Goal: Task Accomplishment & Management: Use online tool/utility

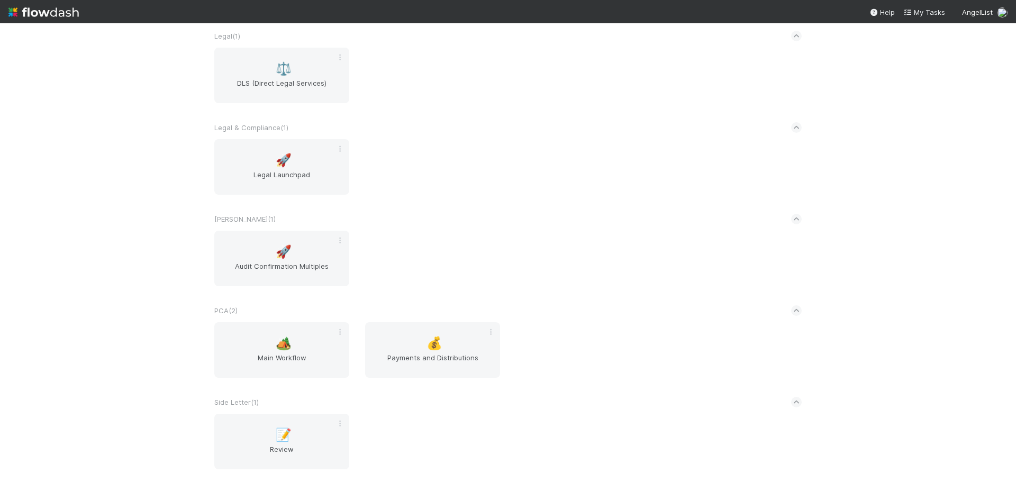
scroll to position [1481, 0]
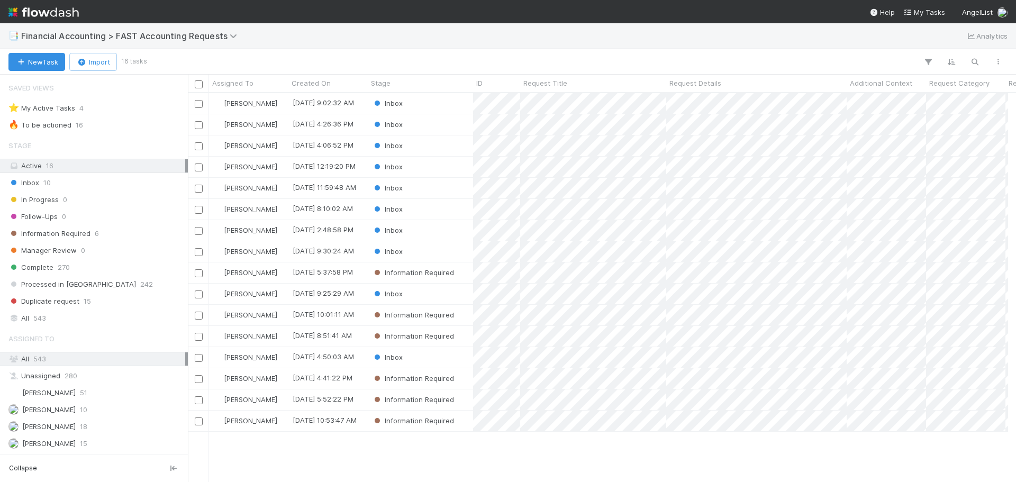
scroll to position [8, 8]
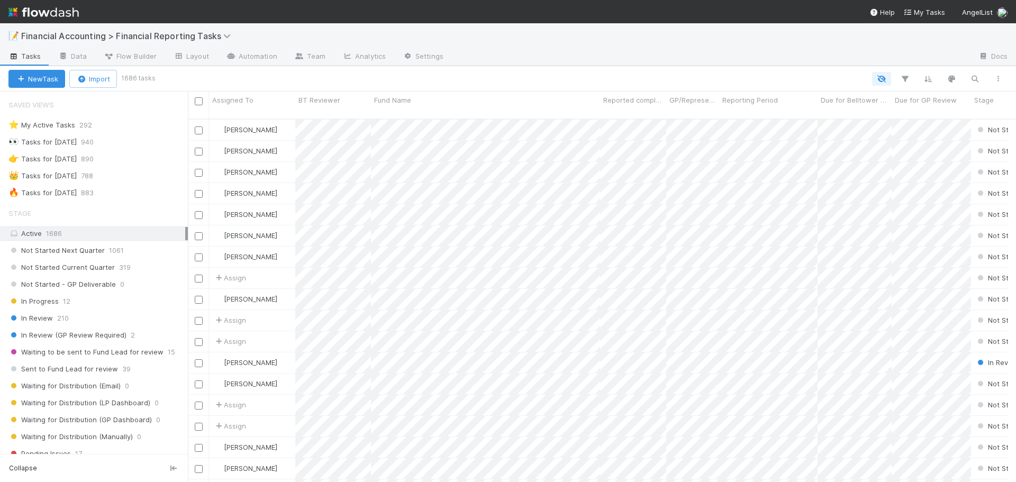
scroll to position [8, 8]
click at [107, 302] on div "In Progress 12" at bounding box center [97, 301] width 179 height 13
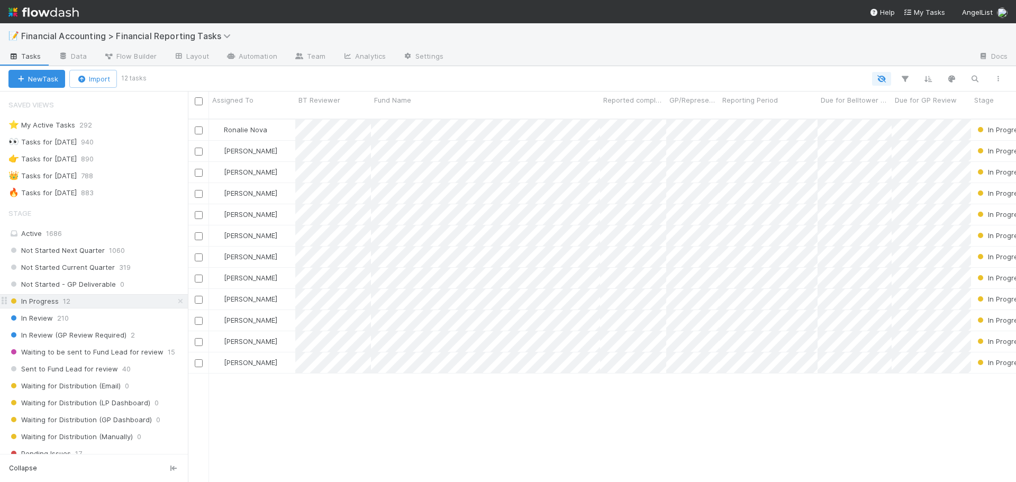
scroll to position [364, 820]
click at [973, 79] on icon "button" at bounding box center [974, 79] width 11 height 10
click at [912, 60] on input at bounding box center [920, 61] width 106 height 13
click at [890, 59] on input at bounding box center [920, 61] width 106 height 13
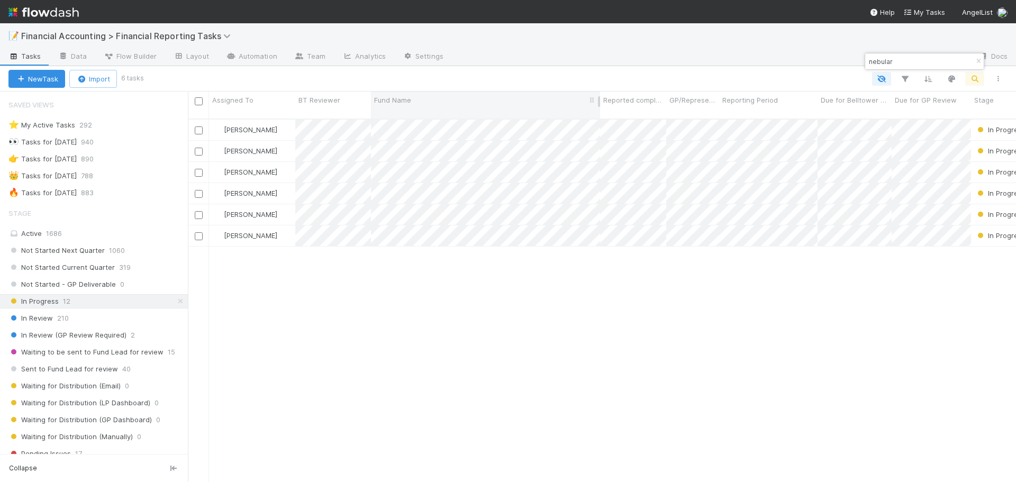
type input "nebular"
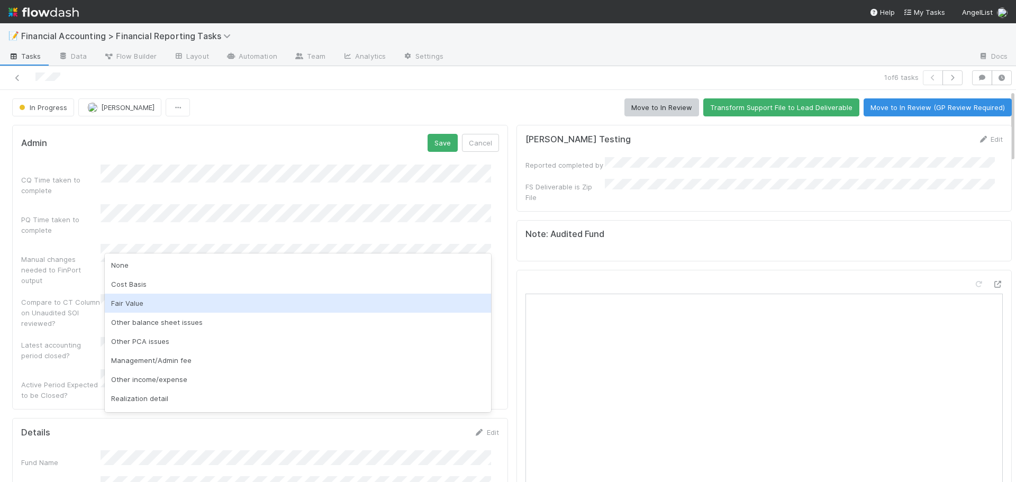
click at [138, 302] on div "Fair Value" at bounding box center [298, 303] width 386 height 19
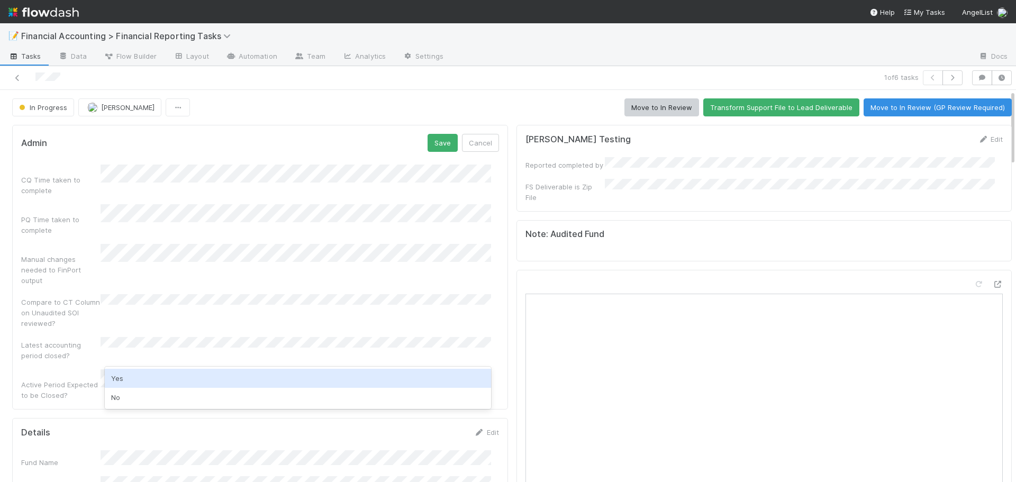
click at [126, 377] on div "Yes" at bounding box center [298, 378] width 386 height 19
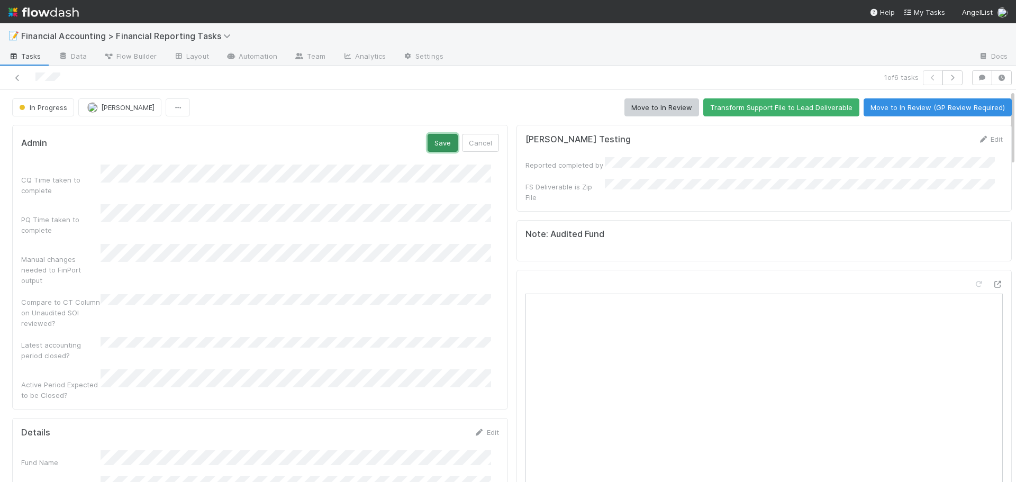
click at [434, 142] on button "Save" at bounding box center [443, 143] width 30 height 18
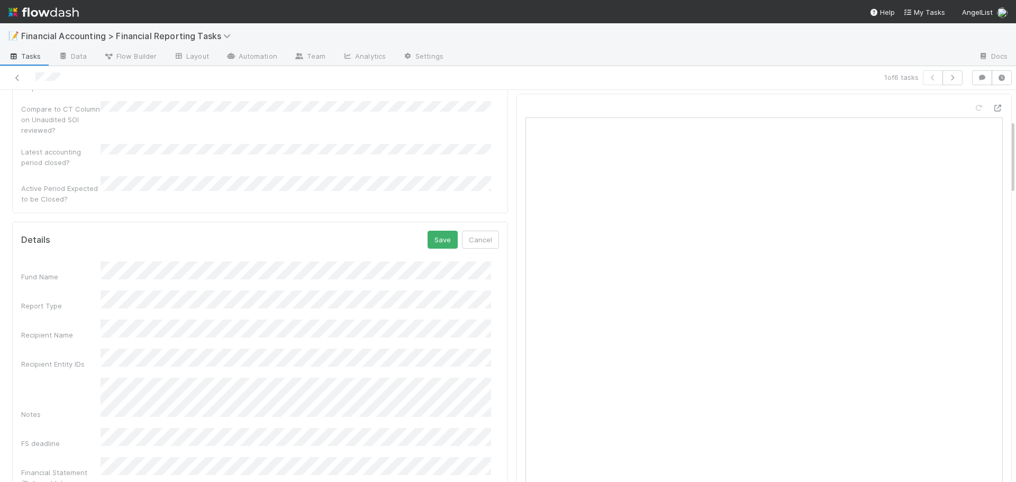
scroll to position [159, 0]
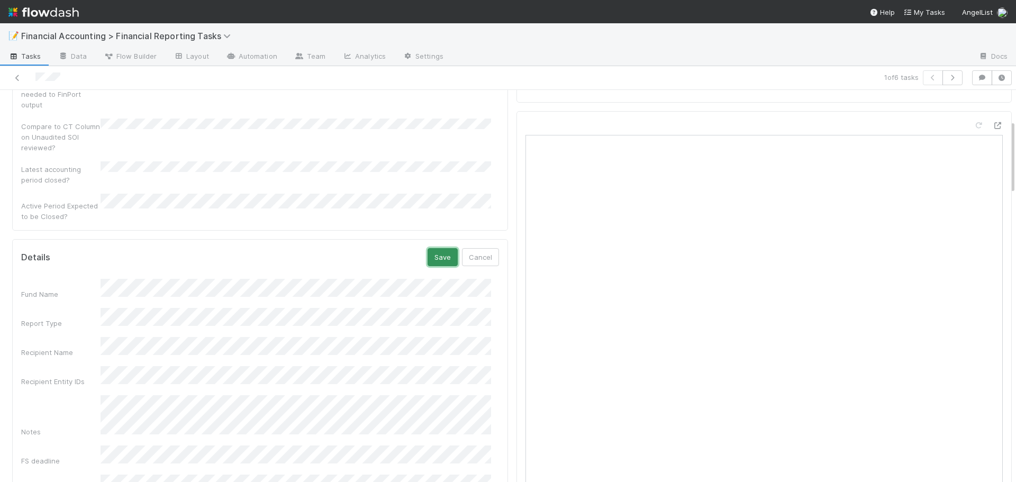
click at [432, 248] on button "Save" at bounding box center [443, 257] width 30 height 18
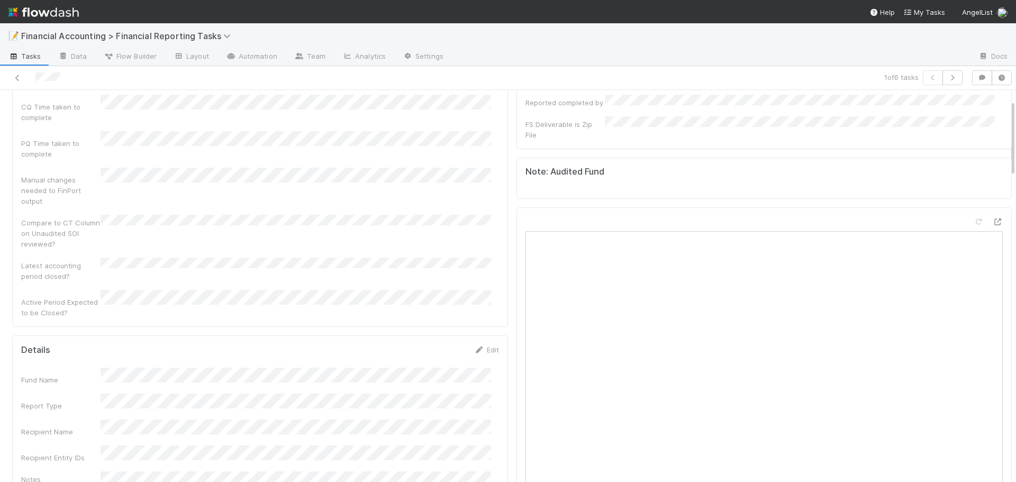
scroll to position [0, 0]
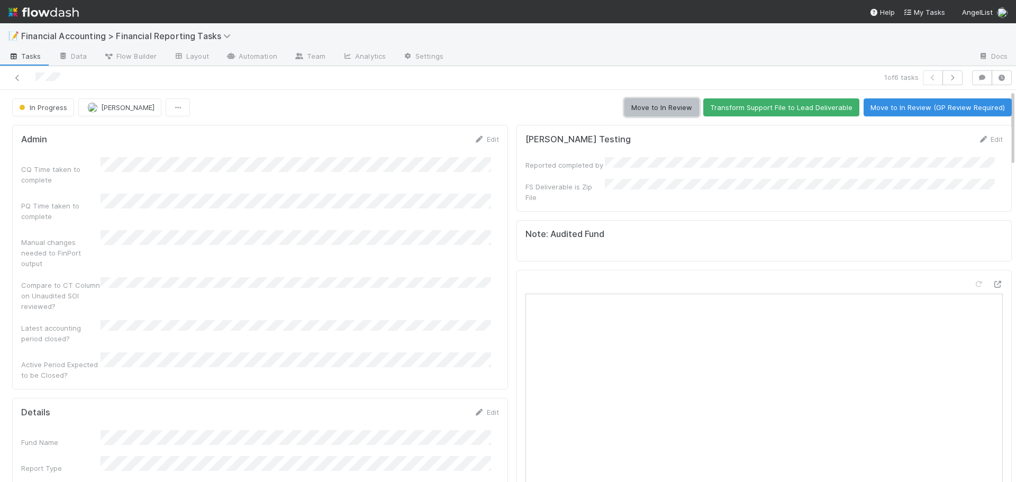
click at [658, 104] on button "Move to In Review" at bounding box center [661, 107] width 75 height 18
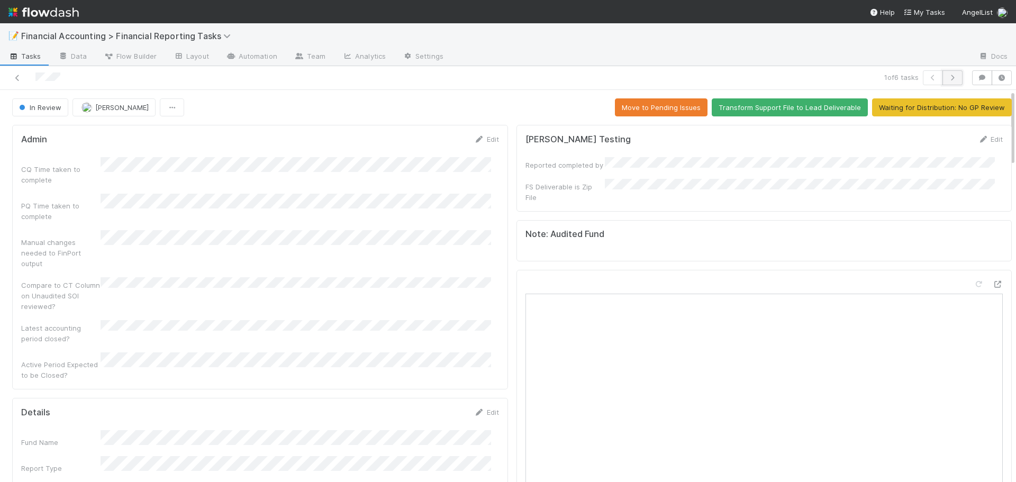
click at [947, 79] on icon "button" at bounding box center [952, 78] width 11 height 6
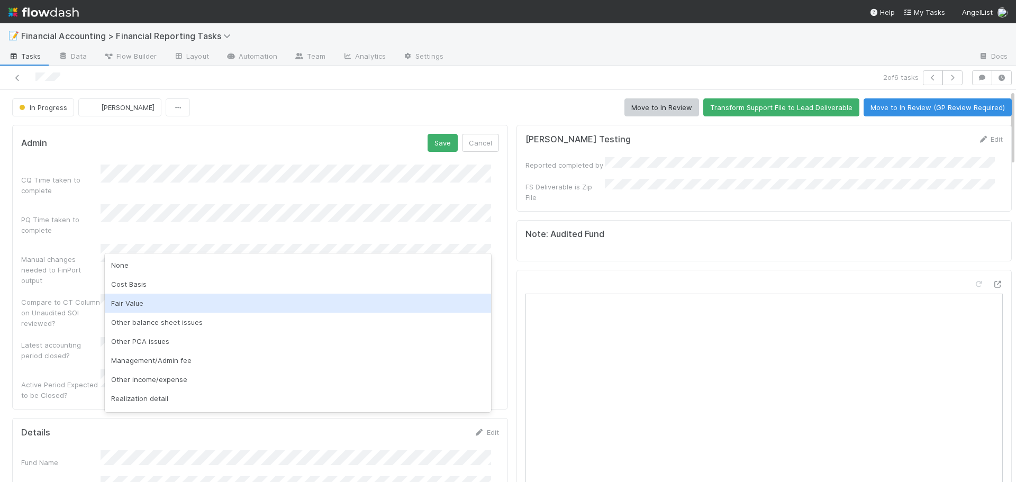
click at [120, 307] on div "Fair Value" at bounding box center [298, 303] width 386 height 19
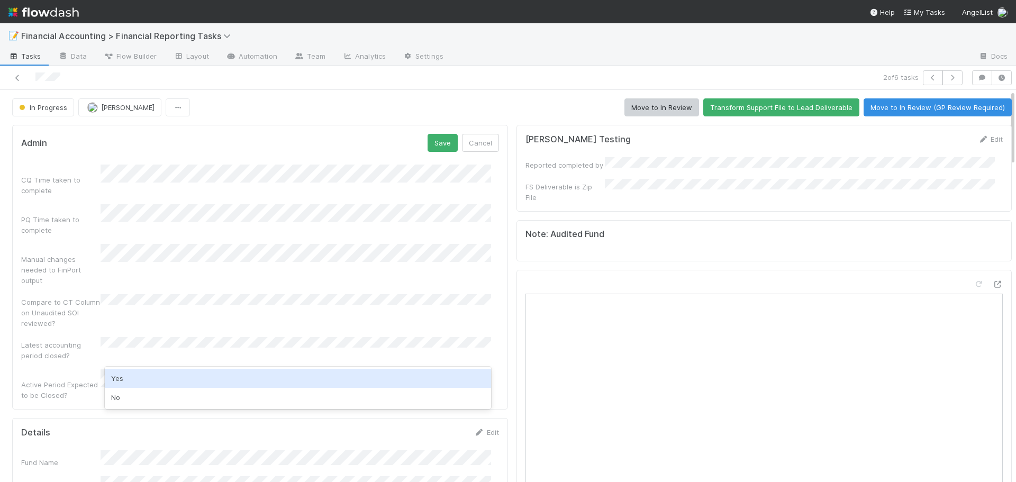
click at [108, 383] on div "Yes" at bounding box center [298, 378] width 386 height 19
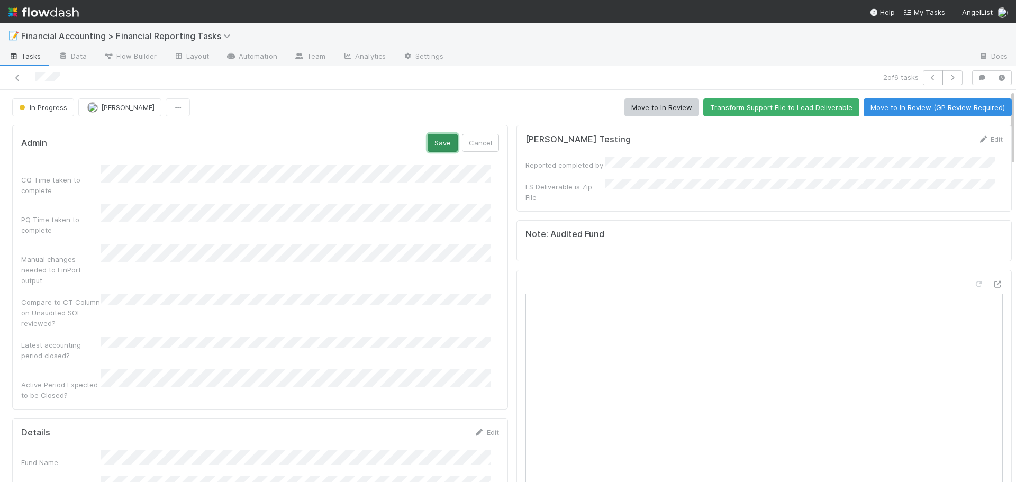
click at [428, 138] on button "Save" at bounding box center [443, 143] width 30 height 18
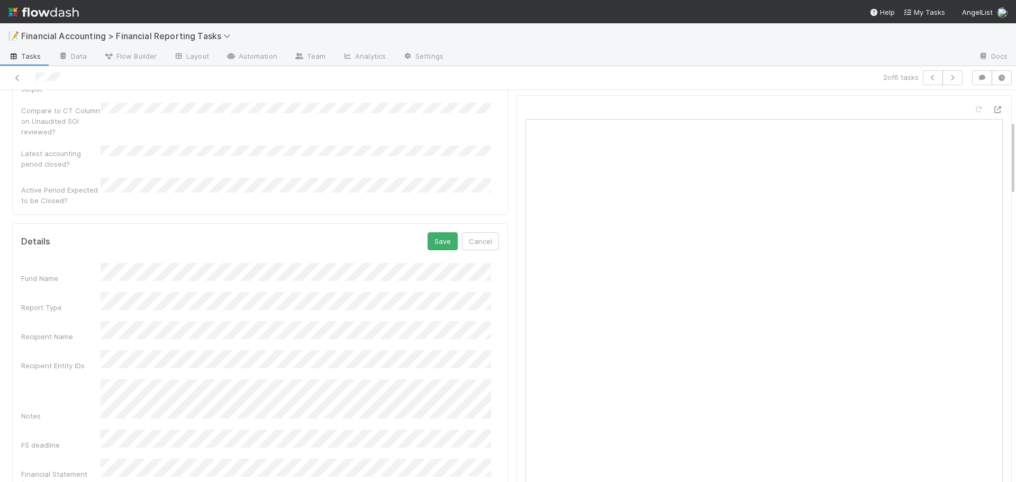
scroll to position [159, 0]
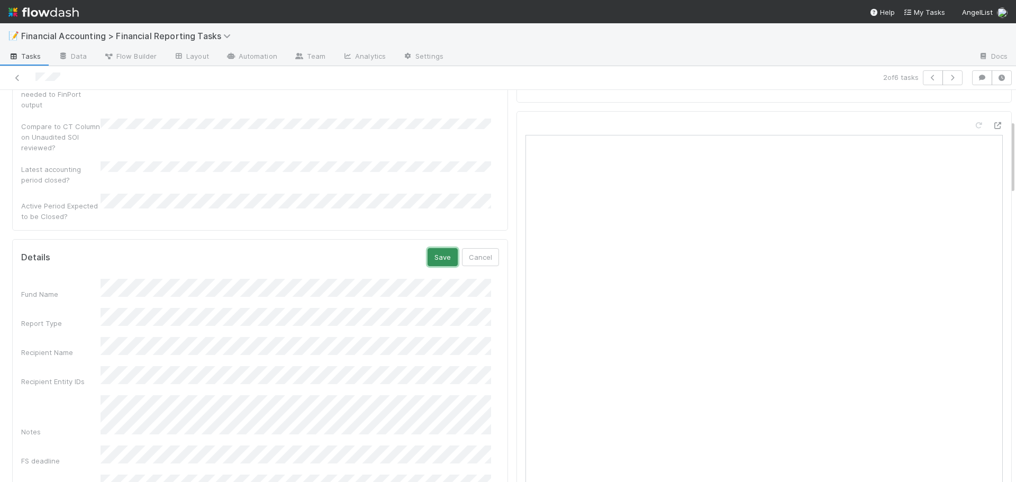
click at [436, 248] on button "Save" at bounding box center [443, 257] width 30 height 18
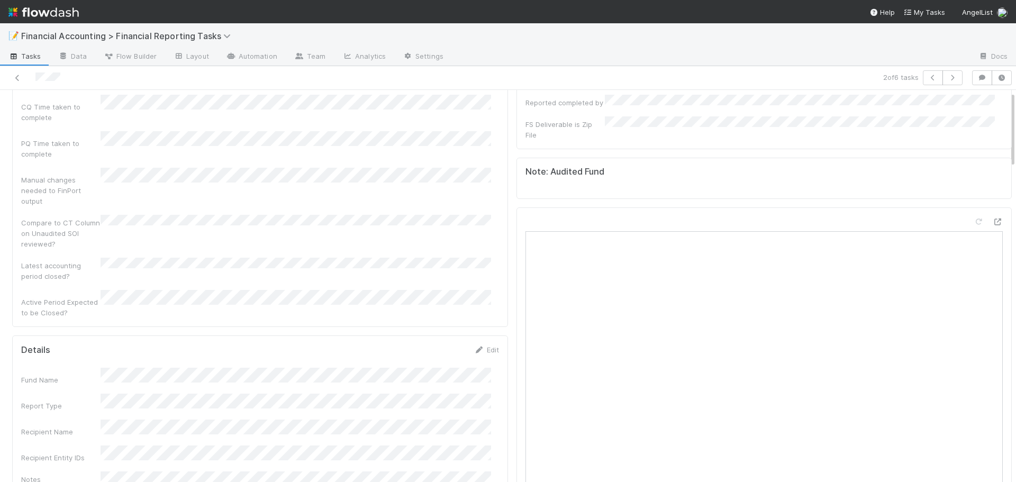
scroll to position [0, 0]
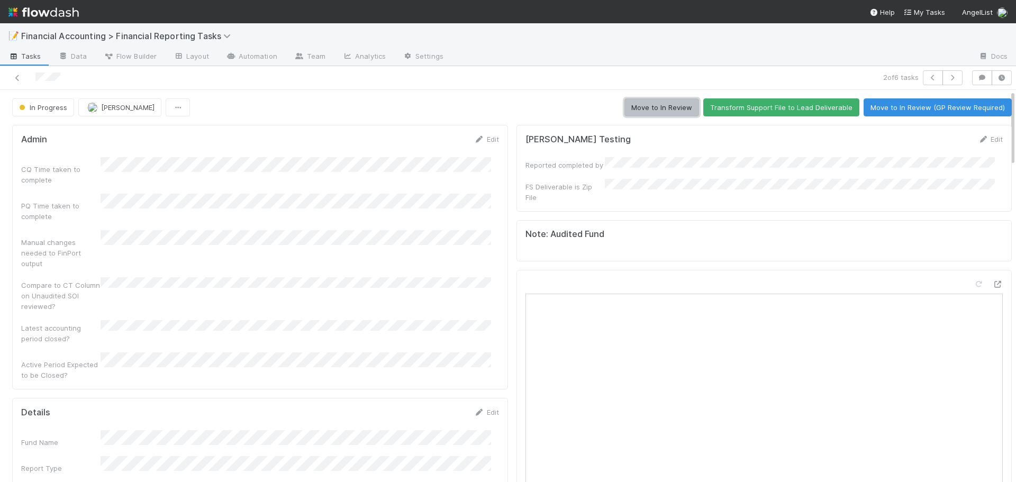
click at [663, 105] on button "Move to In Review" at bounding box center [661, 107] width 75 height 18
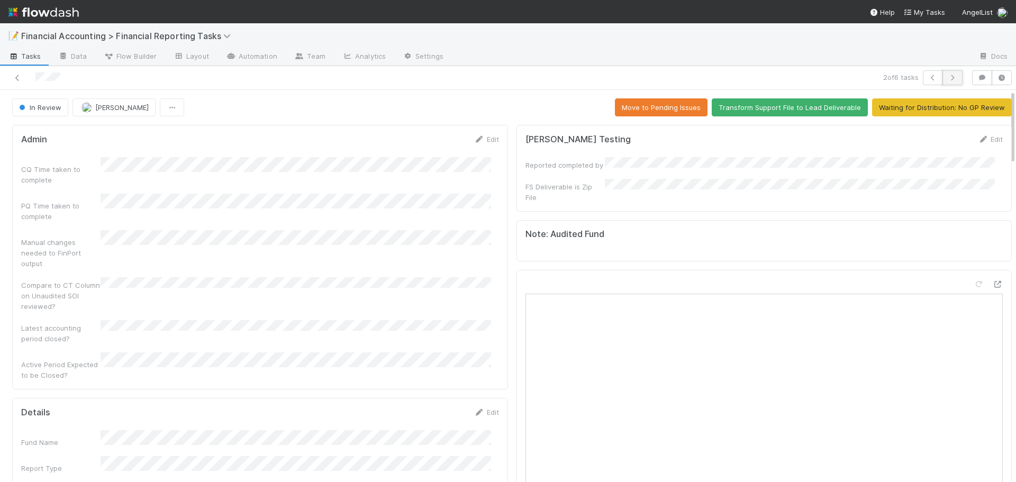
click at [947, 76] on icon "button" at bounding box center [952, 78] width 11 height 6
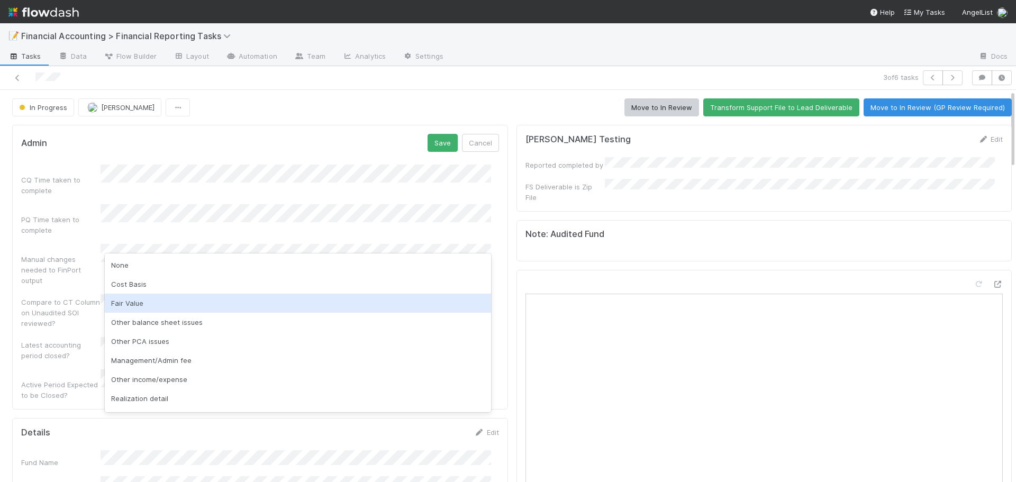
click at [122, 302] on div "Fair Value" at bounding box center [298, 303] width 386 height 19
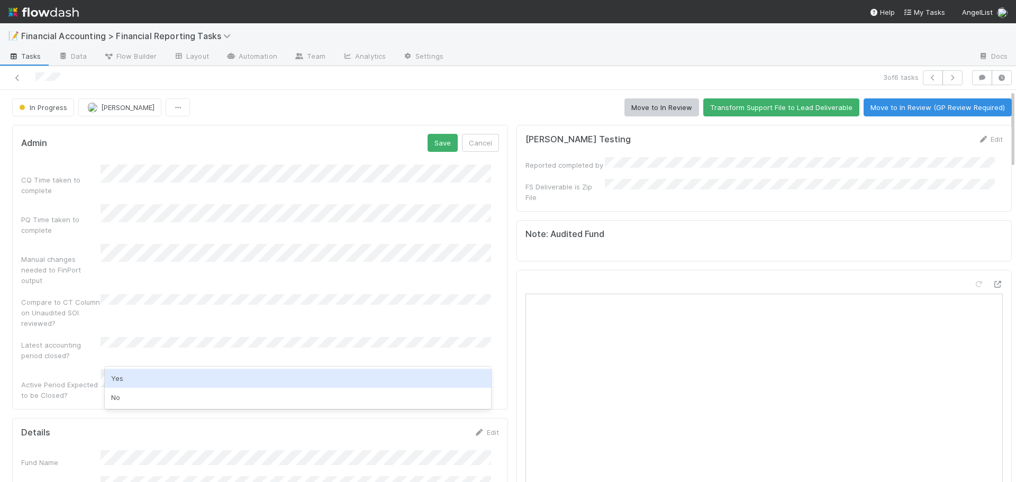
click at [122, 382] on div "Yes" at bounding box center [298, 378] width 386 height 19
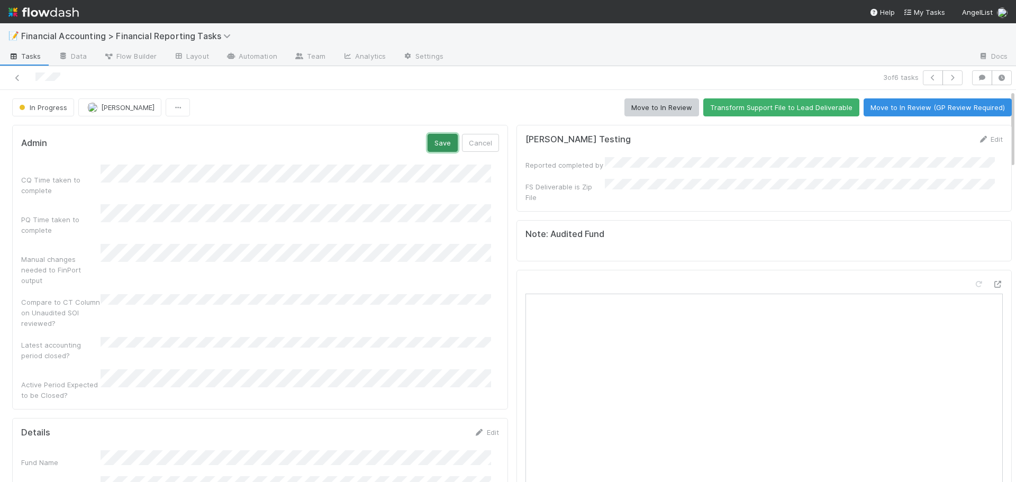
click at [435, 142] on button "Save" at bounding box center [443, 143] width 30 height 18
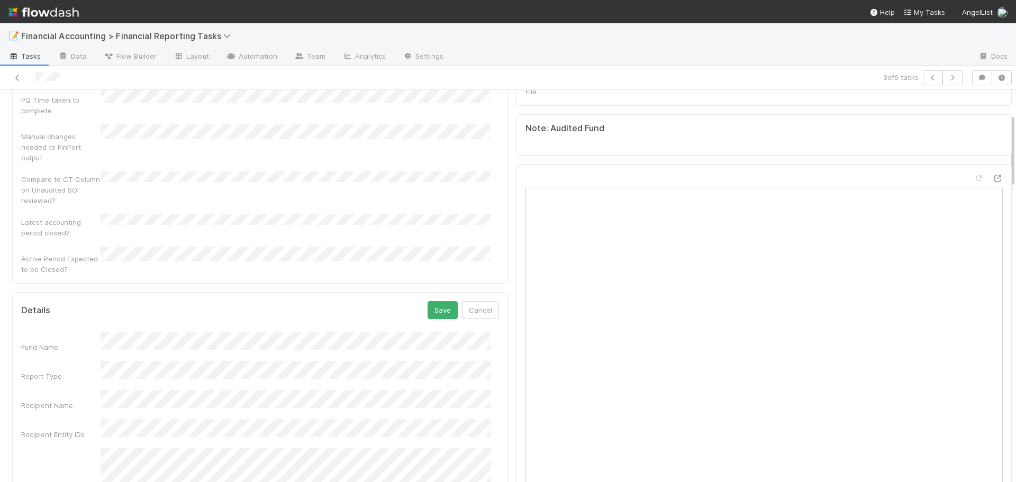
scroll to position [159, 0]
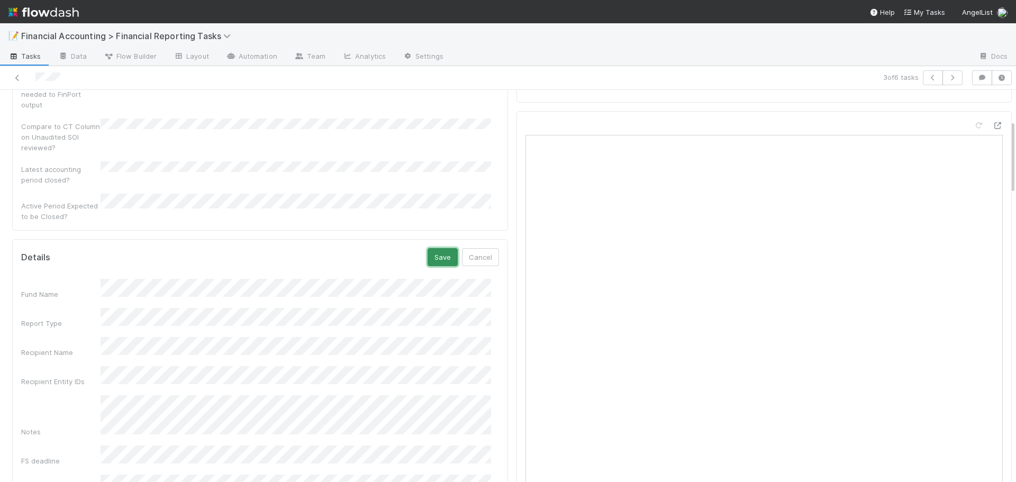
click at [434, 248] on button "Save" at bounding box center [443, 257] width 30 height 18
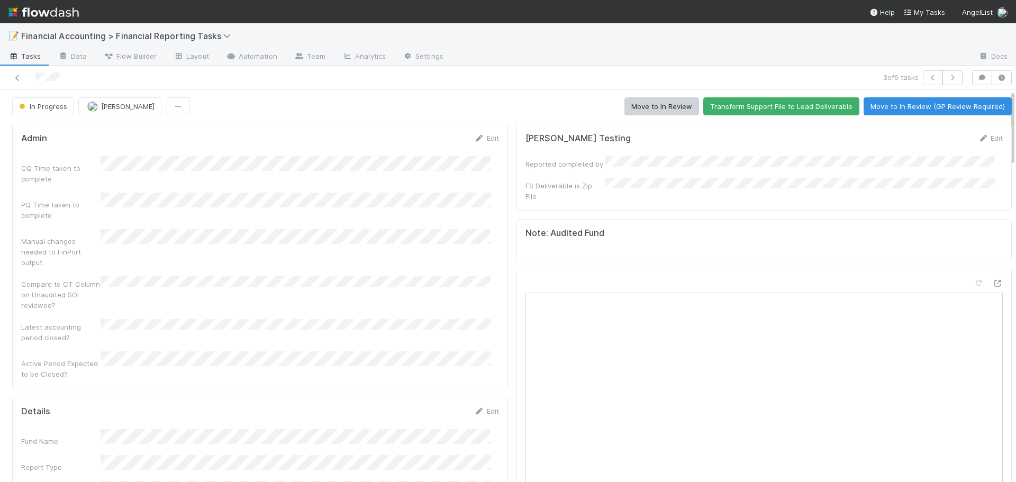
scroll to position [0, 0]
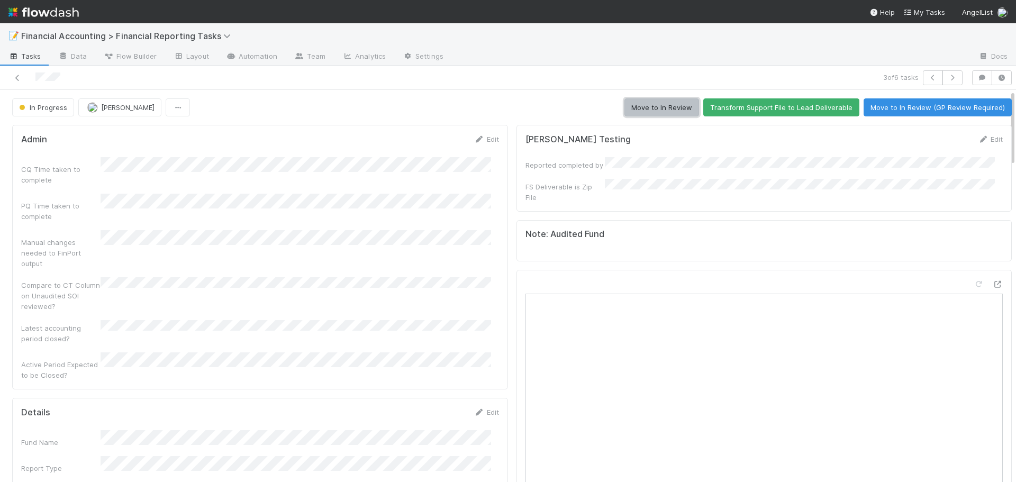
click at [642, 108] on button "Move to In Review" at bounding box center [661, 107] width 75 height 18
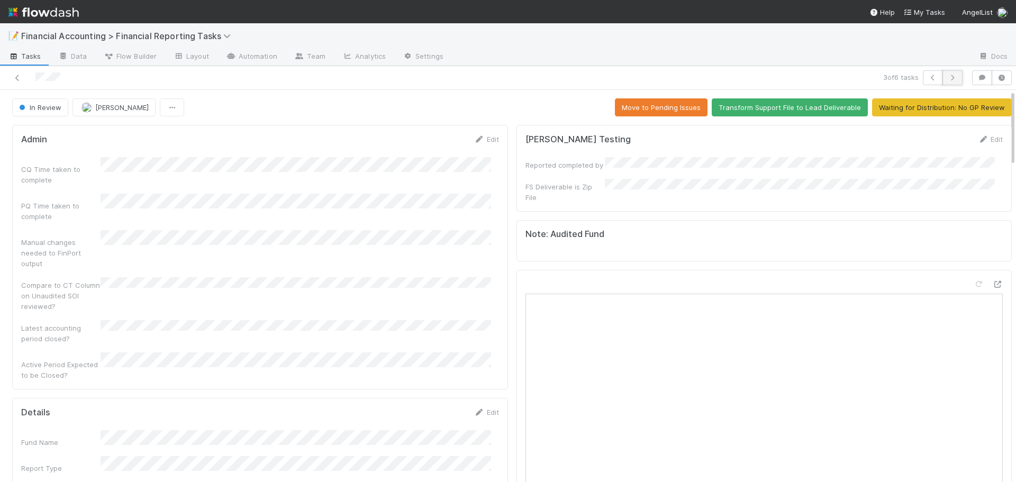
click at [947, 79] on icon "button" at bounding box center [952, 78] width 11 height 6
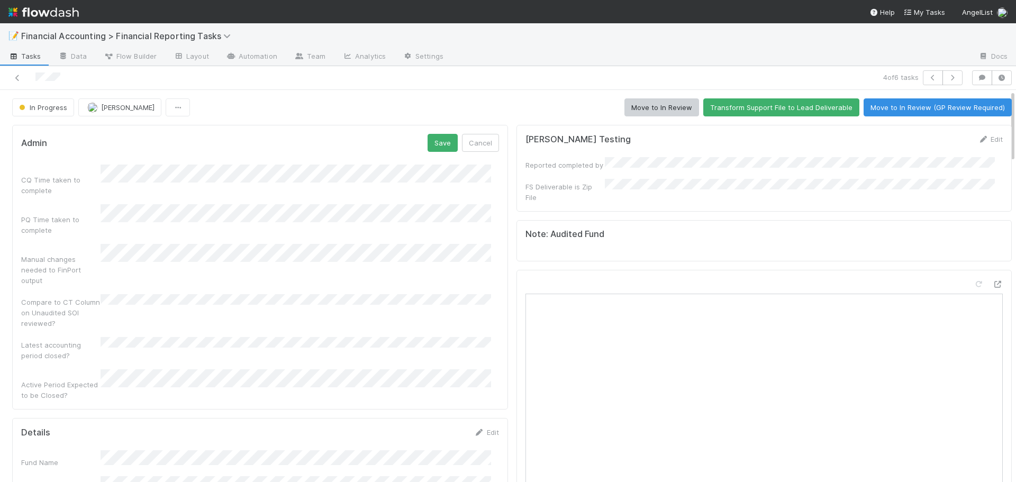
click at [116, 164] on form "Admin Save Cancel CQ Time taken to complete PQ Time taken to complete Manual ch…" at bounding box center [260, 267] width 478 height 267
click at [115, 170] on form "Admin Save Cancel CQ Time taken to complete PQ Time taken to complete Manual ch…" at bounding box center [260, 267] width 478 height 267
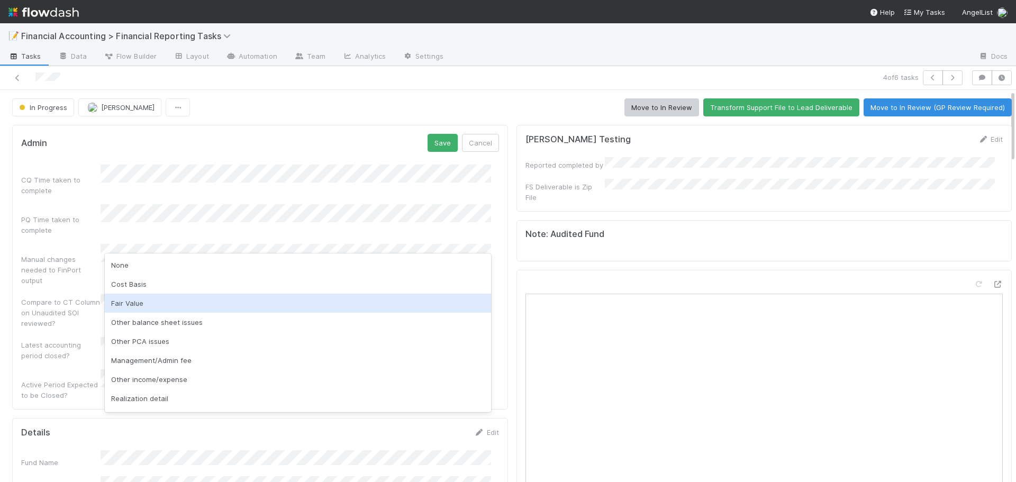
click at [140, 303] on div "Fair Value" at bounding box center [298, 303] width 386 height 19
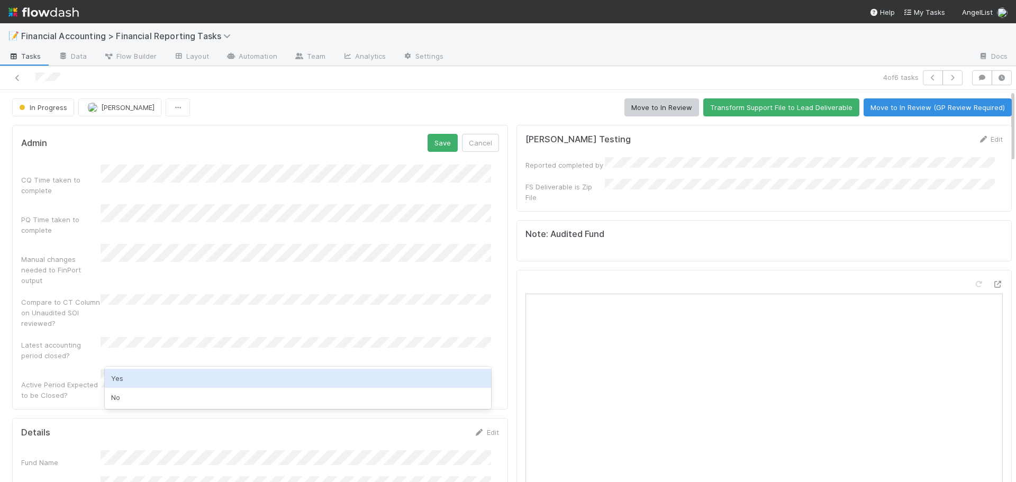
click at [113, 377] on div "Yes" at bounding box center [298, 378] width 386 height 19
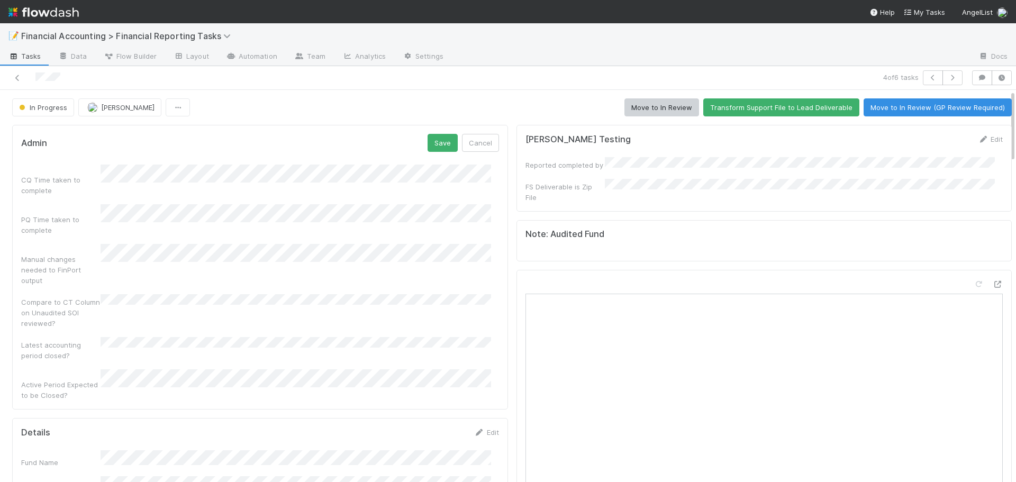
click at [445, 131] on div "Admin Save Cancel CQ Time taken to complete PQ Time taken to complete Manual ch…" at bounding box center [260, 267] width 496 height 285
click at [435, 142] on button "Save" at bounding box center [443, 143] width 30 height 18
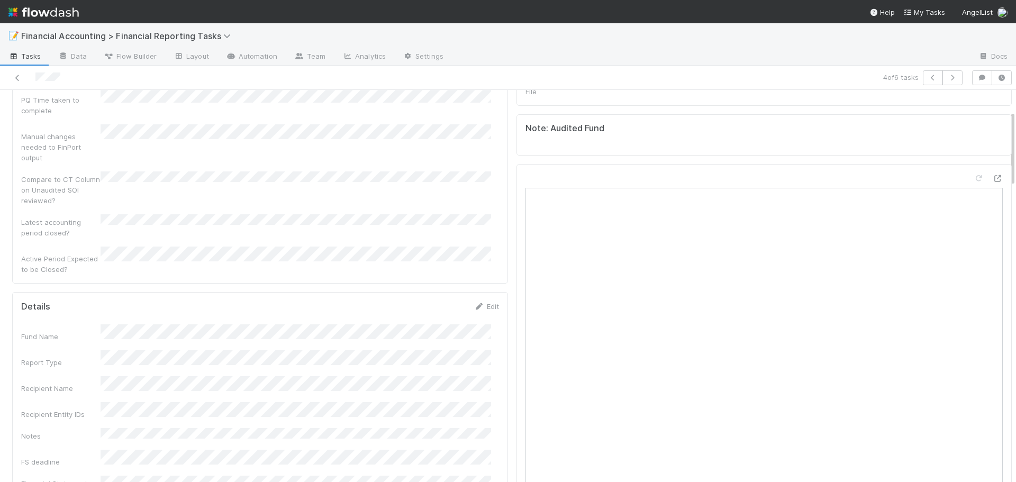
scroll to position [159, 0]
click at [428, 248] on button "Save" at bounding box center [443, 257] width 30 height 18
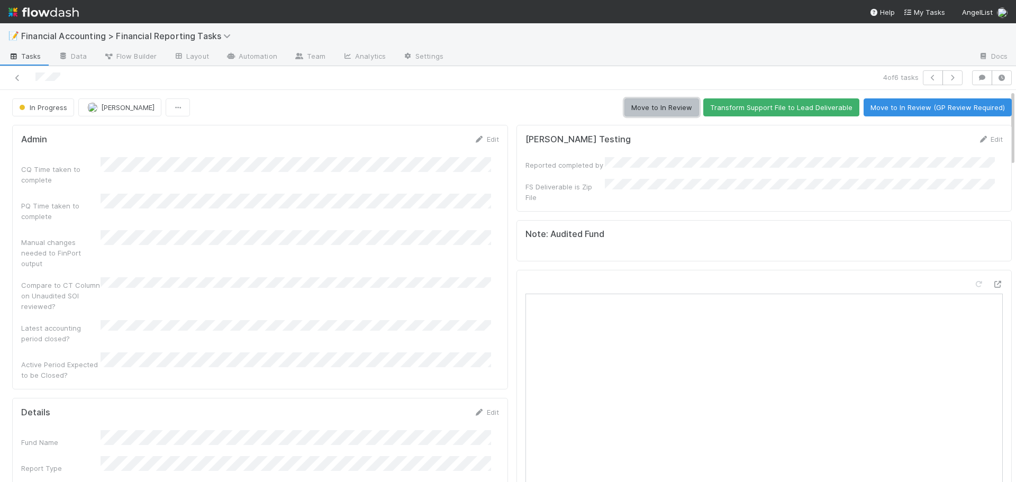
click at [648, 107] on button "Move to In Review" at bounding box center [661, 107] width 75 height 18
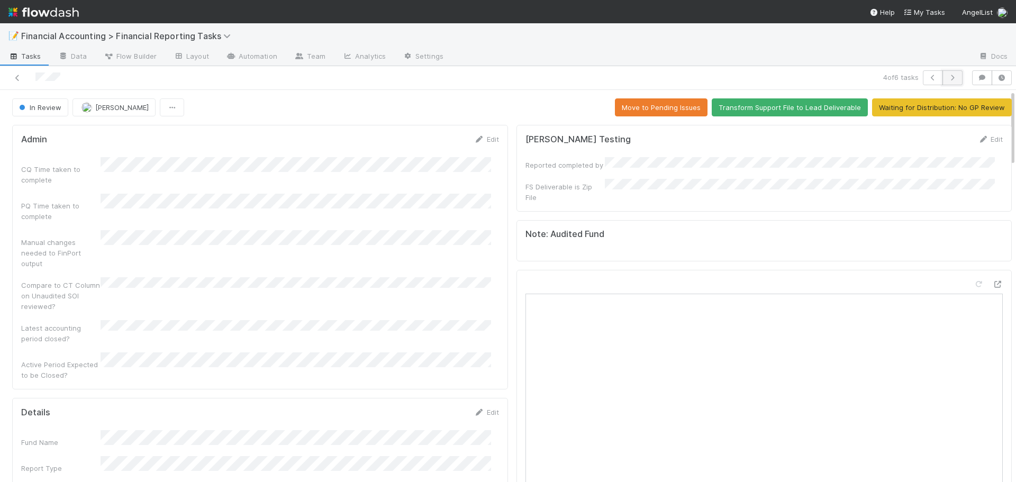
click at [951, 78] on button "button" at bounding box center [952, 77] width 20 height 15
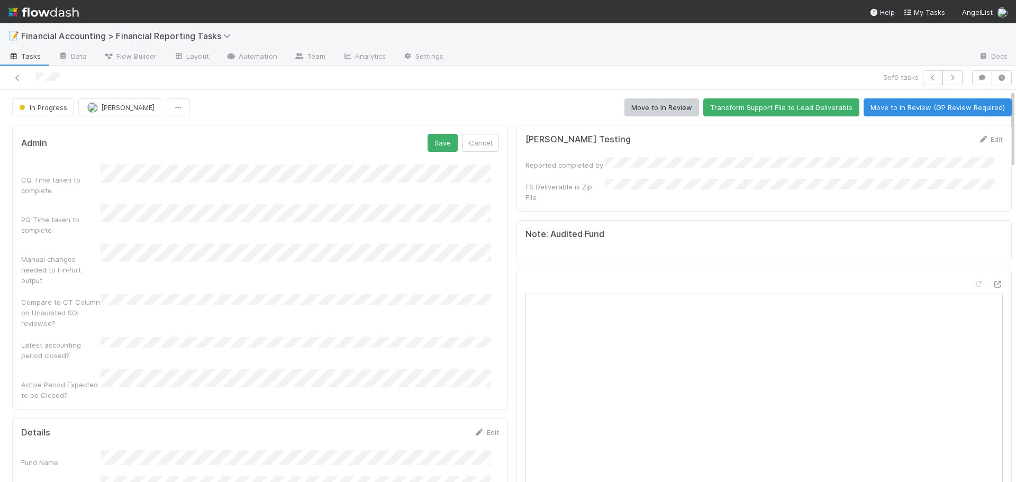
click at [146, 251] on div "Manual changes needed to FinPort output" at bounding box center [260, 265] width 478 height 42
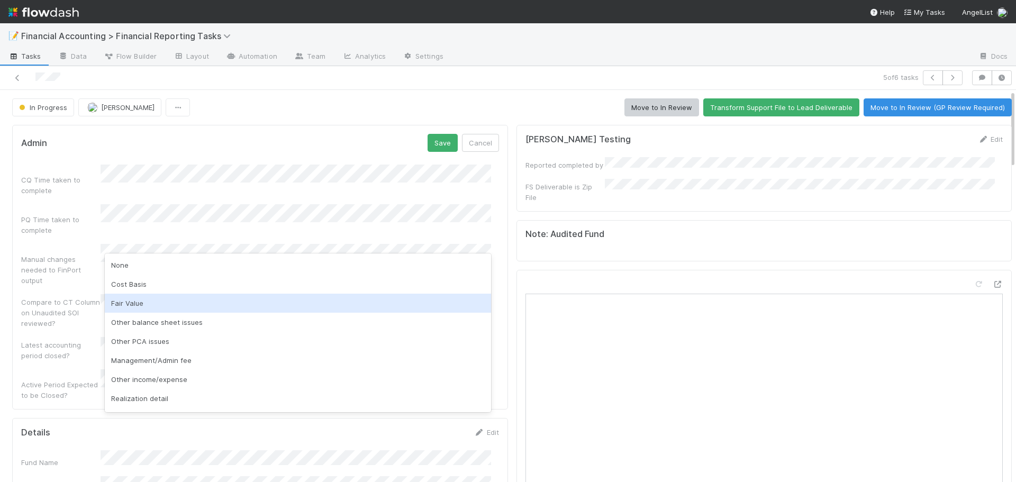
click at [148, 305] on div "Fair Value" at bounding box center [298, 303] width 386 height 19
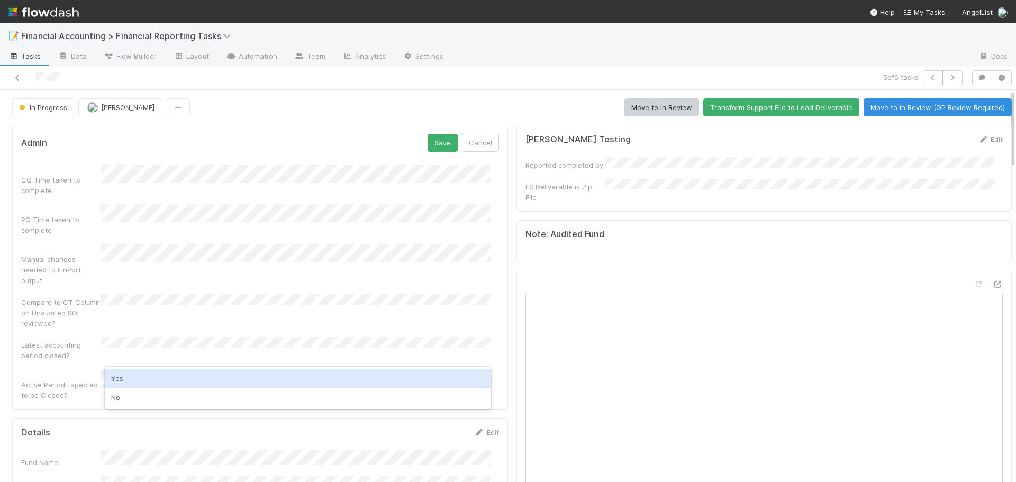
click at [126, 377] on div "Yes" at bounding box center [298, 378] width 386 height 19
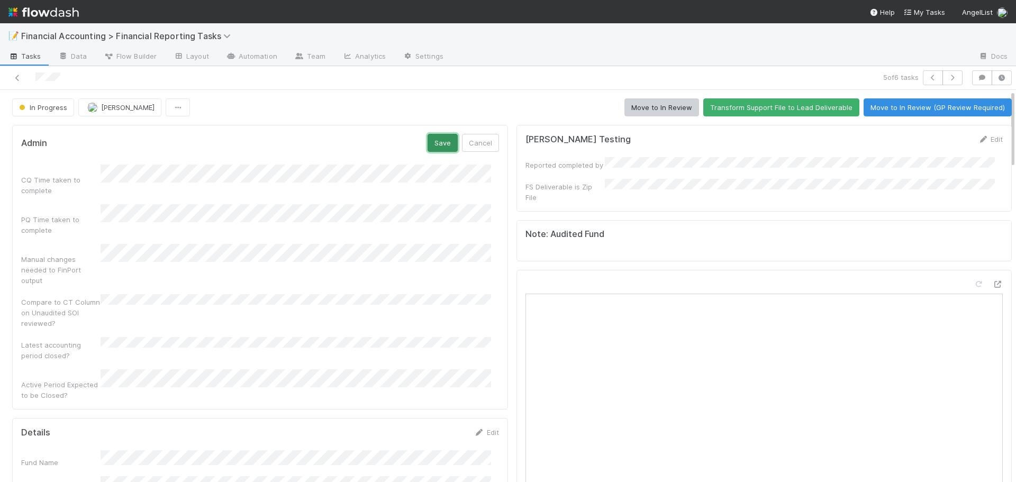
click at [434, 138] on button "Save" at bounding box center [443, 143] width 30 height 18
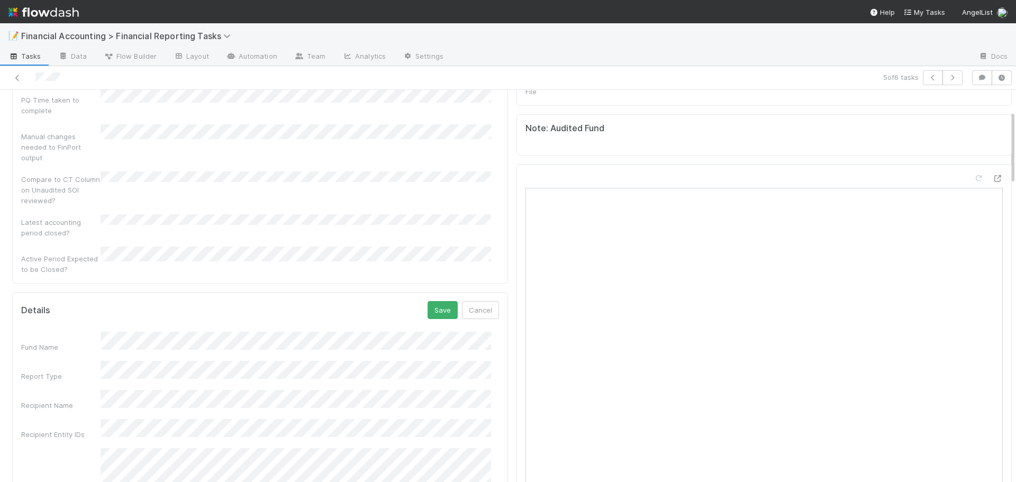
scroll to position [159, 0]
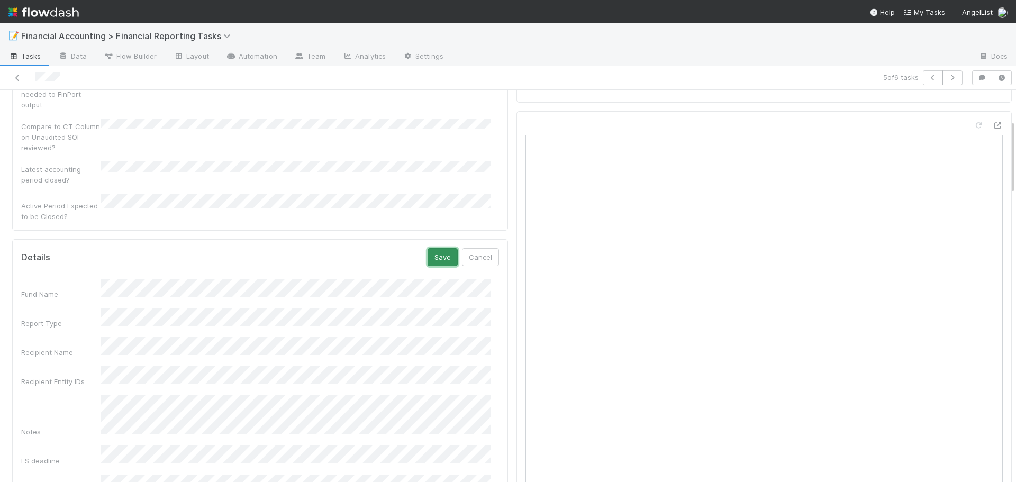
click at [431, 248] on button "Save" at bounding box center [443, 257] width 30 height 18
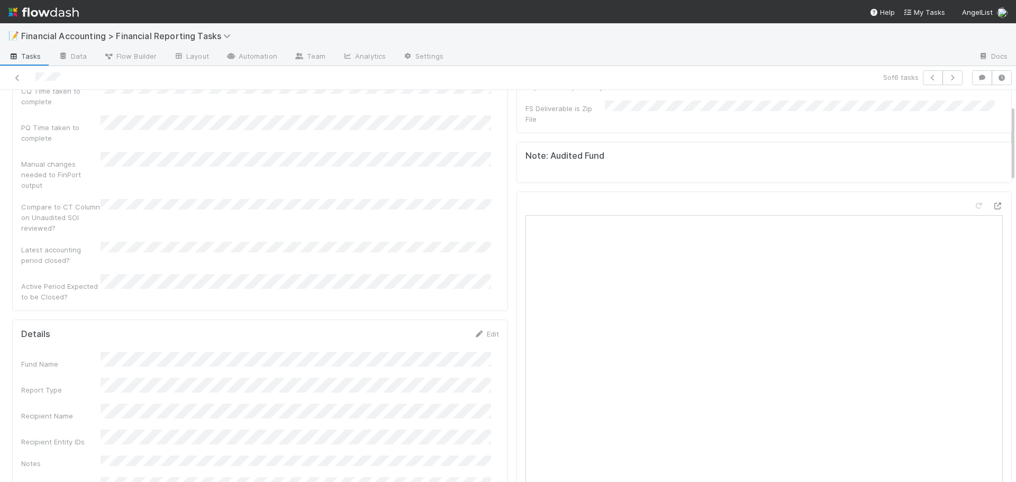
scroll to position [0, 0]
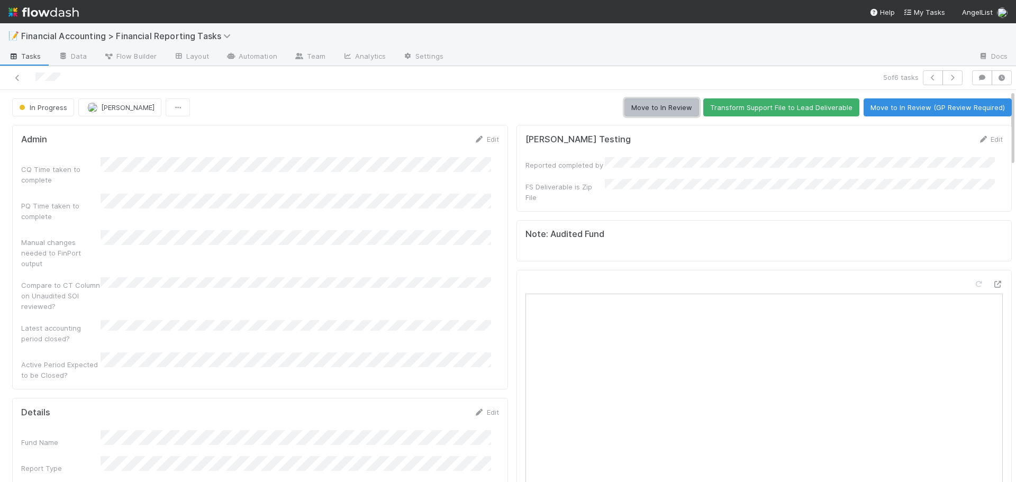
click at [633, 105] on button "Move to In Review" at bounding box center [661, 107] width 75 height 18
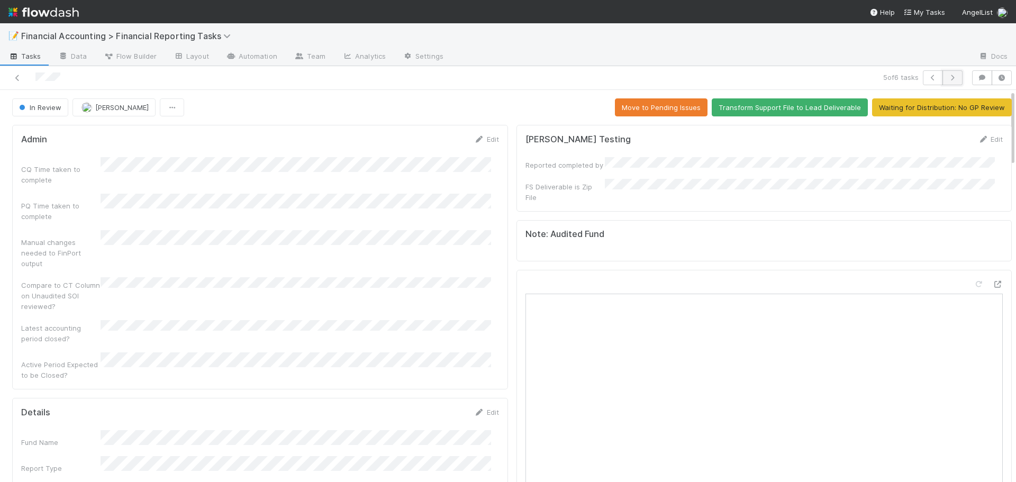
click at [948, 76] on icon "button" at bounding box center [952, 78] width 11 height 6
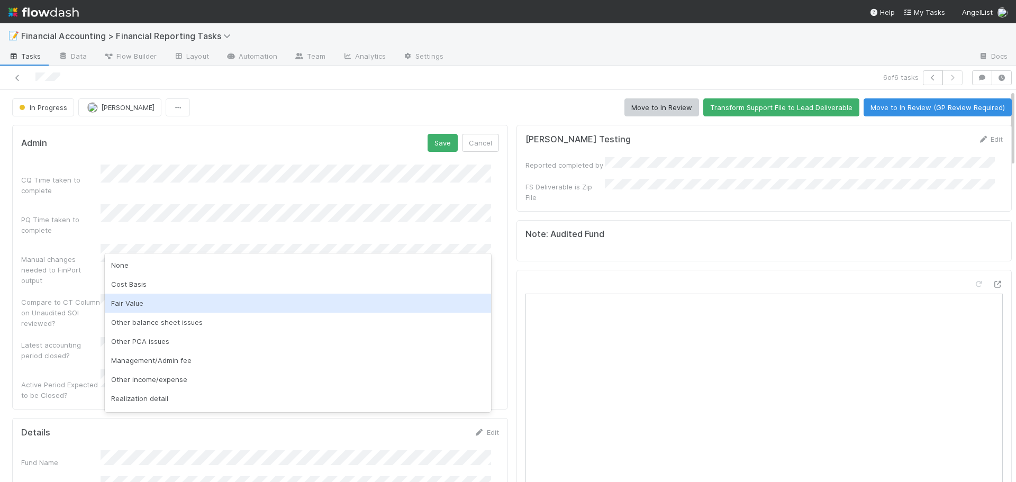
click at [129, 303] on div "Fair Value" at bounding box center [298, 303] width 386 height 19
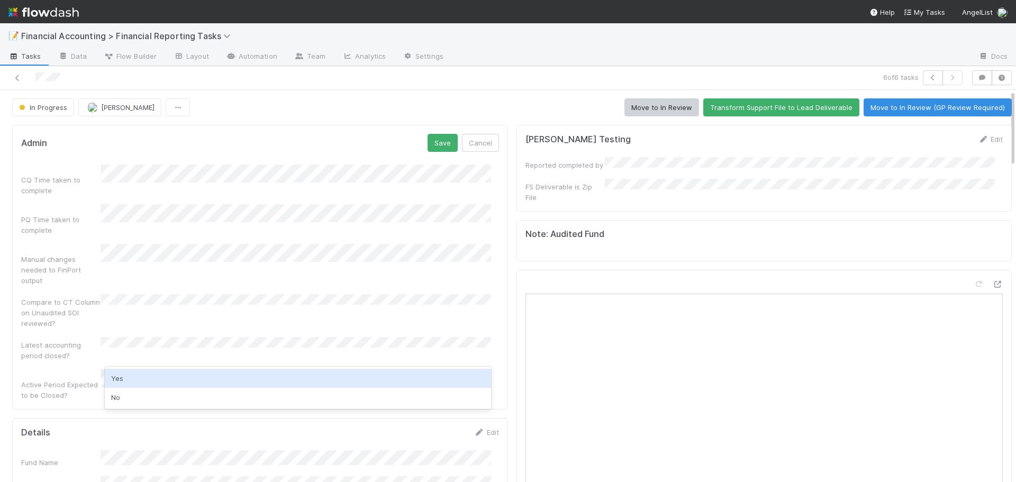
click at [132, 374] on div "Yes" at bounding box center [298, 378] width 386 height 19
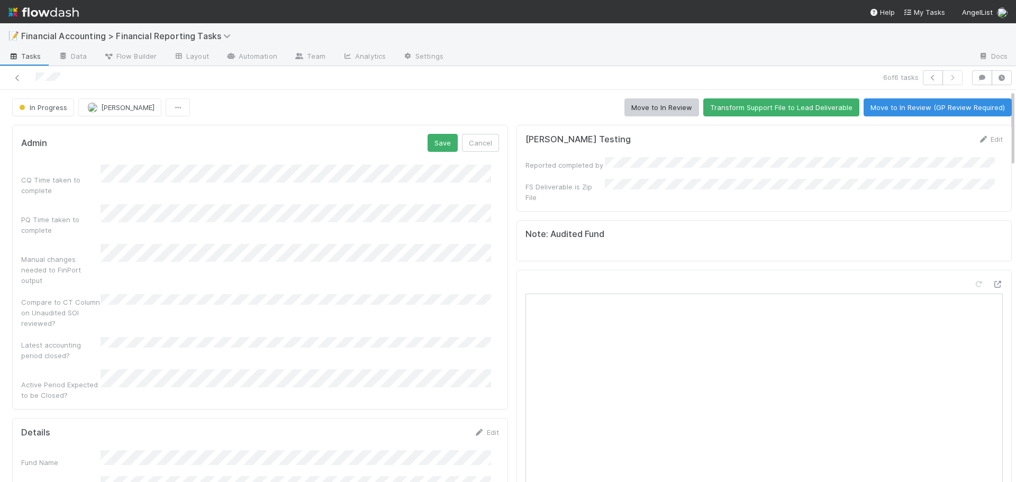
click at [428, 157] on form "Admin Save Cancel CQ Time taken to complete PQ Time taken to complete Manual ch…" at bounding box center [260, 267] width 478 height 267
click at [429, 148] on button "Save" at bounding box center [443, 143] width 30 height 18
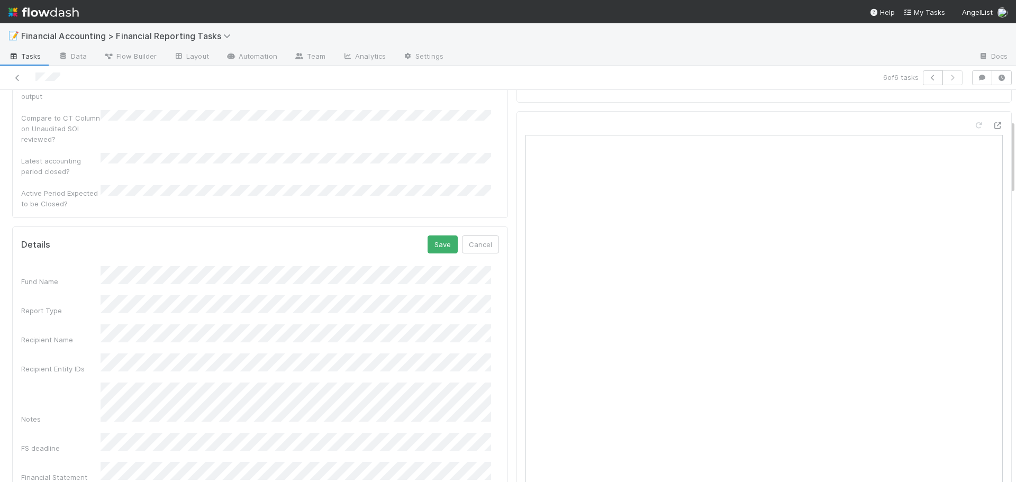
scroll to position [161, 0]
click at [439, 245] on button "Save" at bounding box center [443, 254] width 30 height 18
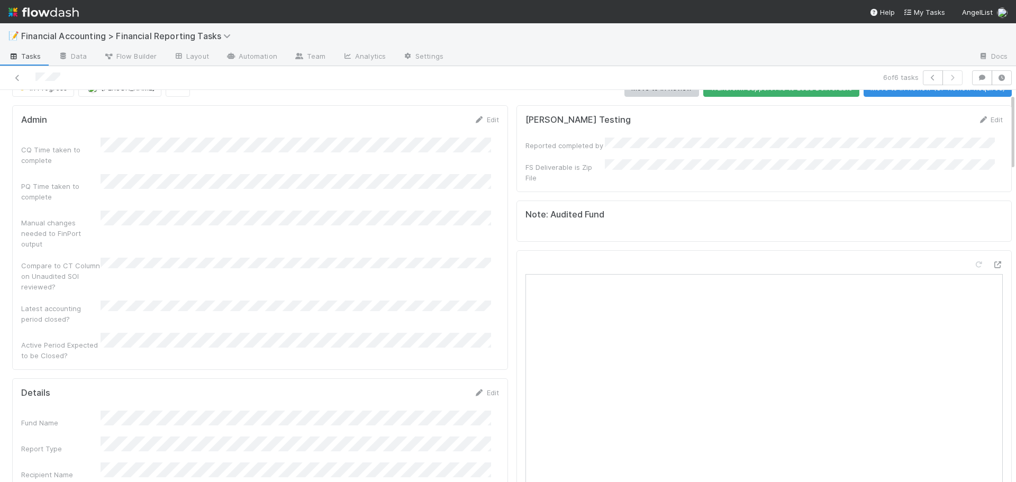
scroll to position [0, 0]
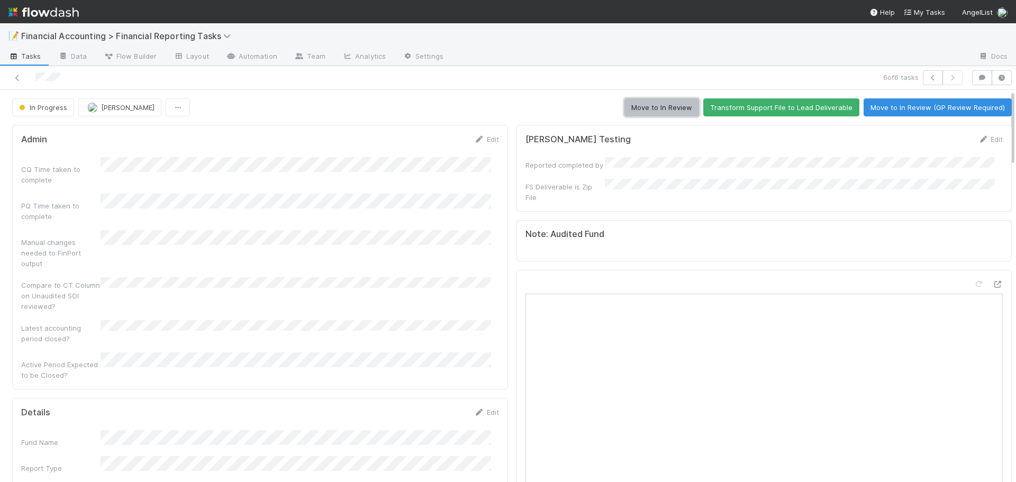
click at [665, 106] on button "Move to In Review" at bounding box center [661, 107] width 75 height 18
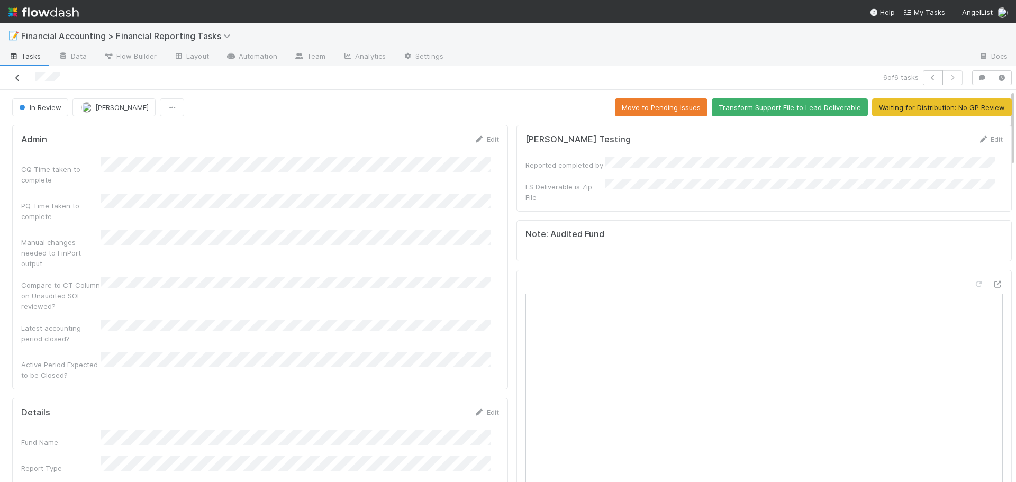
click at [16, 75] on icon at bounding box center [17, 78] width 11 height 7
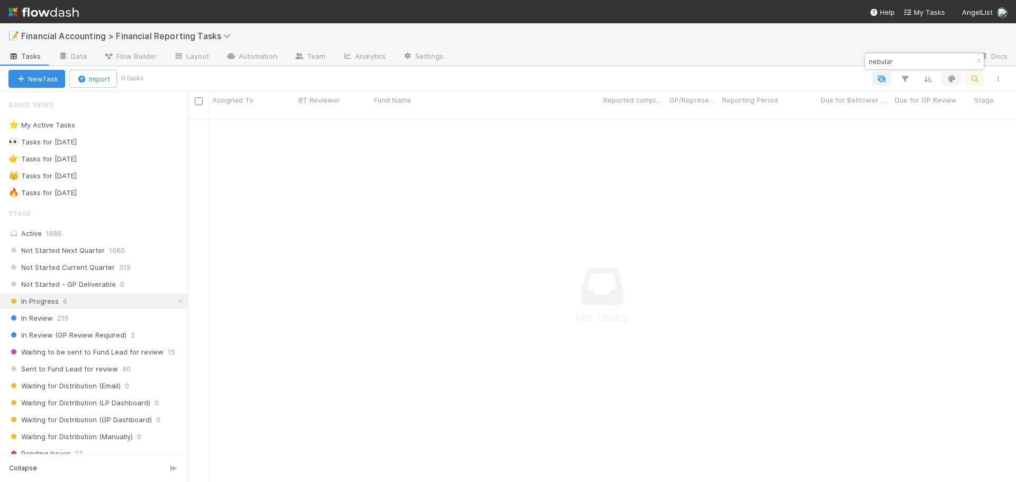
scroll to position [356, 820]
click at [976, 62] on icon "button" at bounding box center [978, 61] width 11 height 6
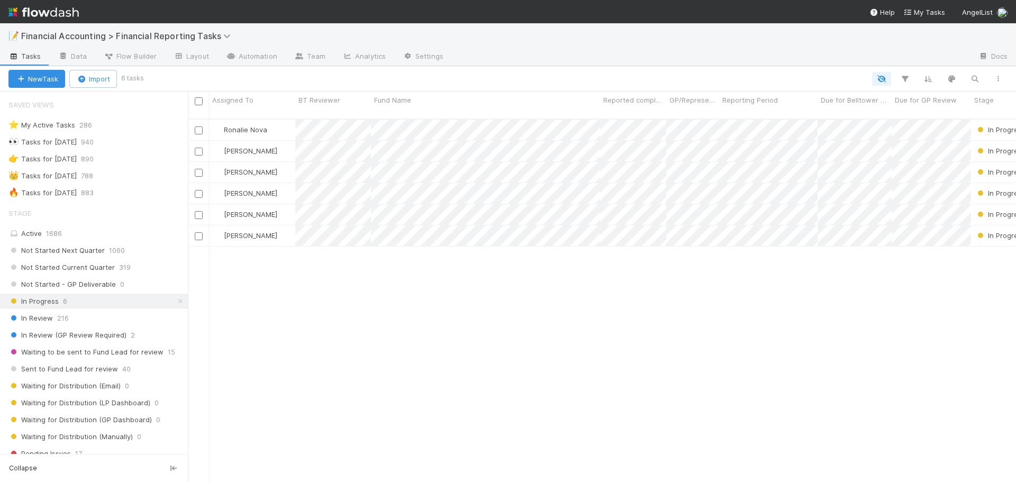
scroll to position [364, 820]
click at [133, 172] on div "👑 Tasks for 2025-03-31 788" at bounding box center [97, 175] width 179 height 13
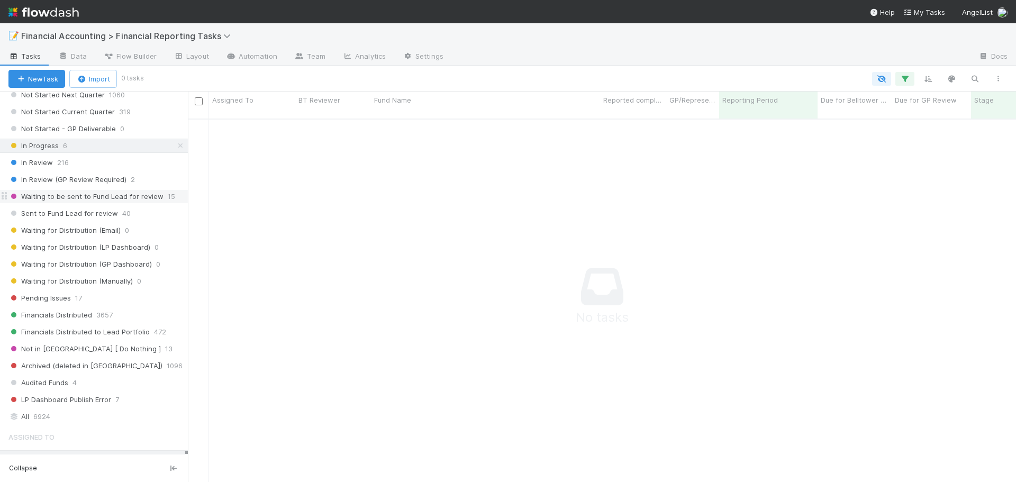
scroll to position [159, 0]
click at [113, 413] on div "All 6924" at bounding box center [96, 413] width 177 height 13
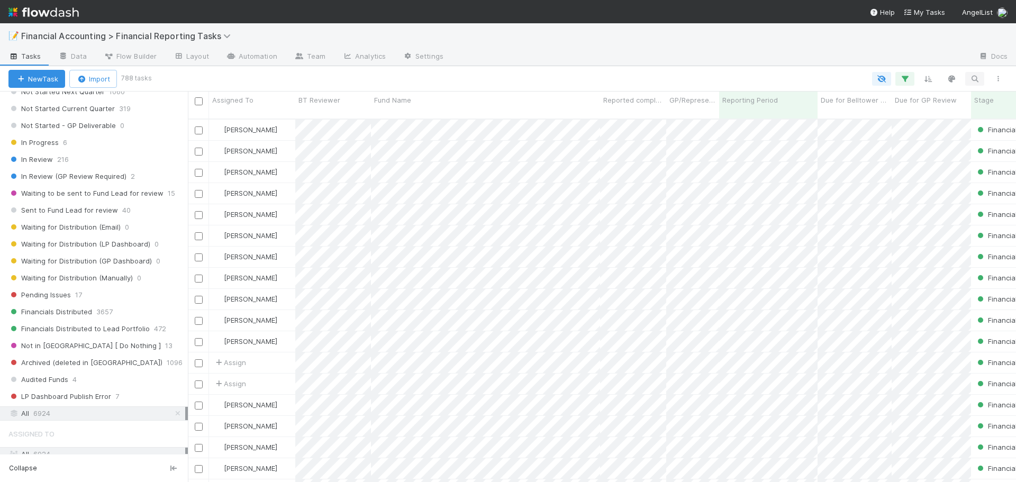
scroll to position [364, 820]
click at [976, 78] on icon "button" at bounding box center [974, 79] width 11 height 10
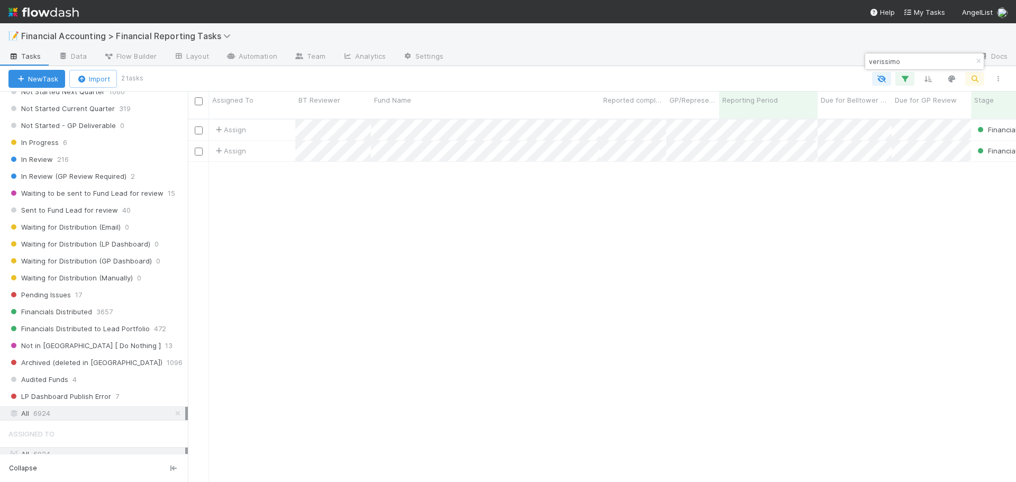
type input "verissimo"
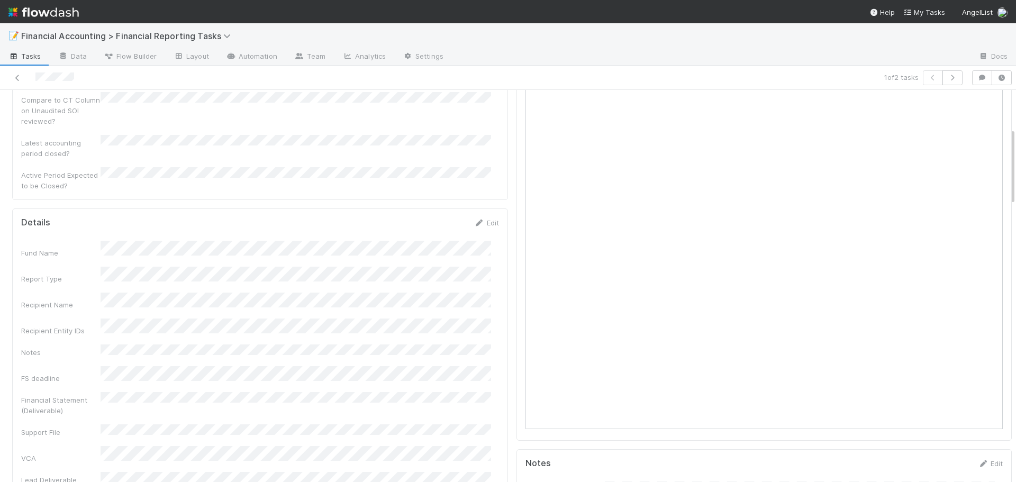
scroll to position [212, 0]
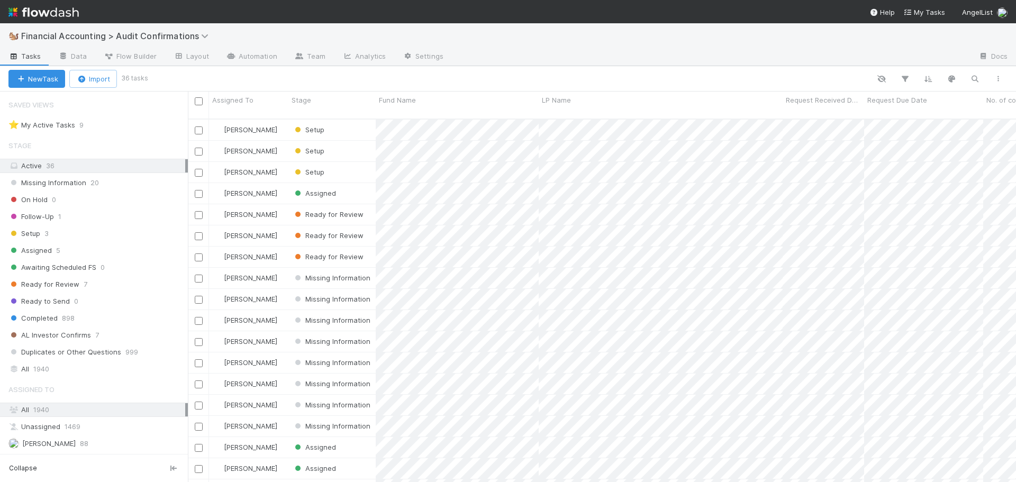
scroll to position [8, 8]
click at [335, 97] on div "Stage" at bounding box center [332, 100] width 81 height 11
click at [345, 119] on div "Sort First → Last" at bounding box center [352, 120] width 121 height 16
click at [948, 101] on div "Request Due Date" at bounding box center [923, 100] width 113 height 11
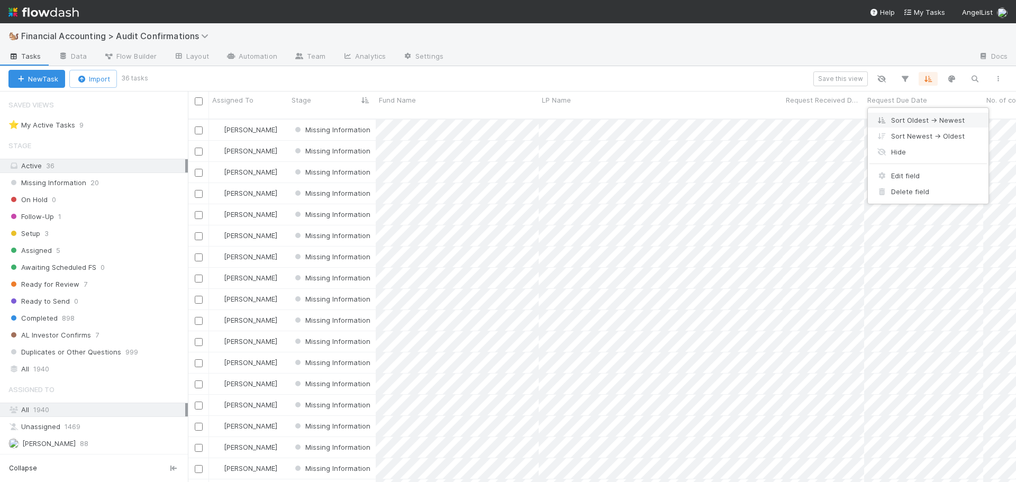
click at [928, 118] on div "Sort Oldest → Newest" at bounding box center [928, 120] width 121 height 16
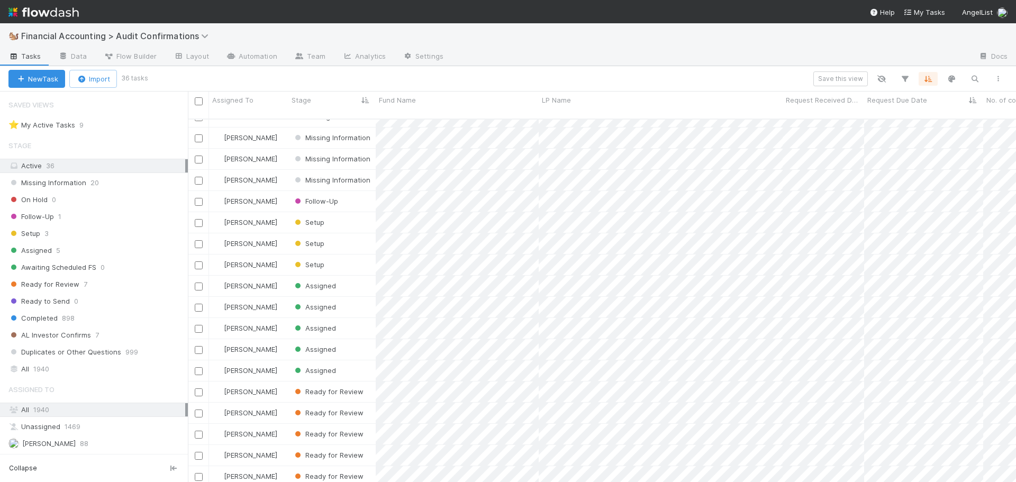
scroll to position [398, 0]
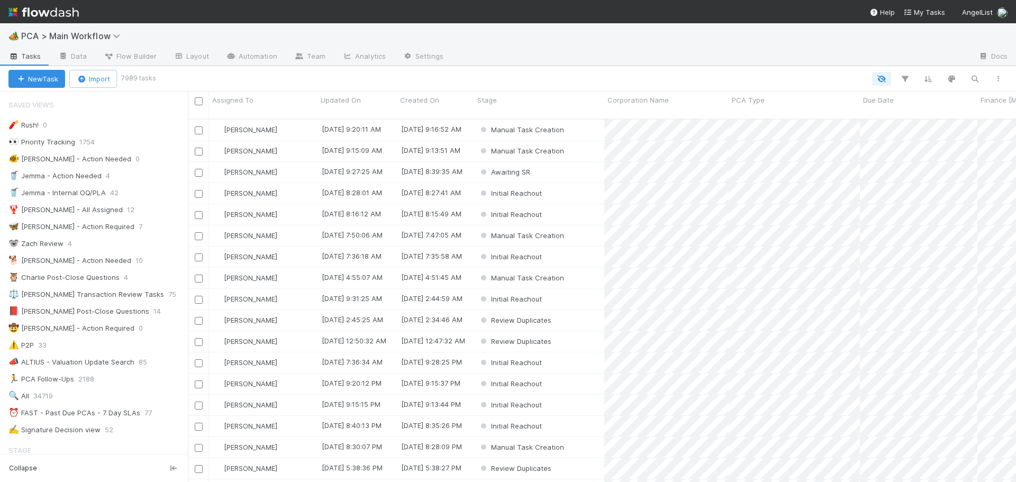
scroll to position [8, 8]
